Goal: Task Accomplishment & Management: Complete application form

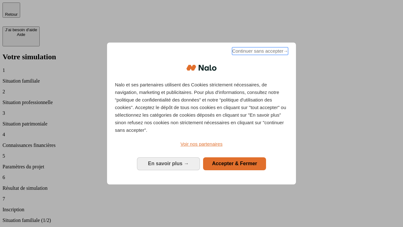
click at [259, 52] on span "Continuer sans accepter →" at bounding box center [260, 51] width 56 height 8
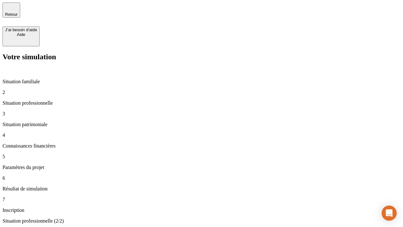
type input "30 000"
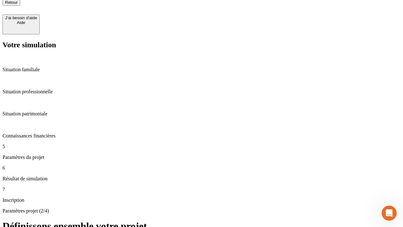
type input "25"
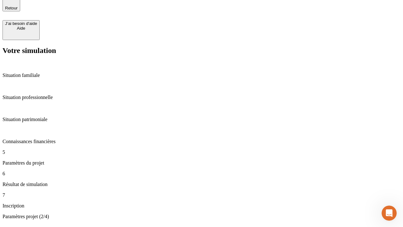
type input "64"
type input "1 000"
type input "640"
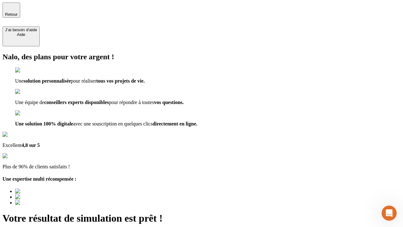
type input "[EMAIL_ADDRESS][PERSON_NAME][DOMAIN_NAME]"
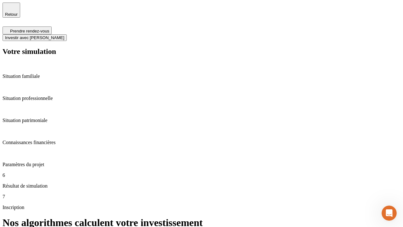
scroll to position [3, 0]
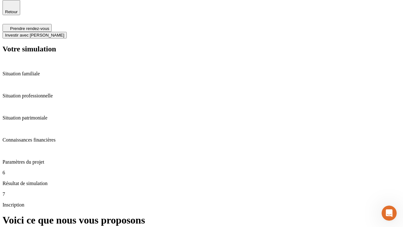
click at [64, 33] on span "Investir avec [PERSON_NAME]" at bounding box center [34, 35] width 59 height 5
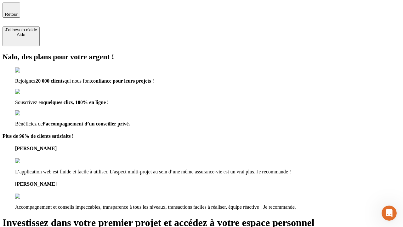
type input "[PERSON_NAME][EMAIL_ADDRESS][DOMAIN_NAME]"
